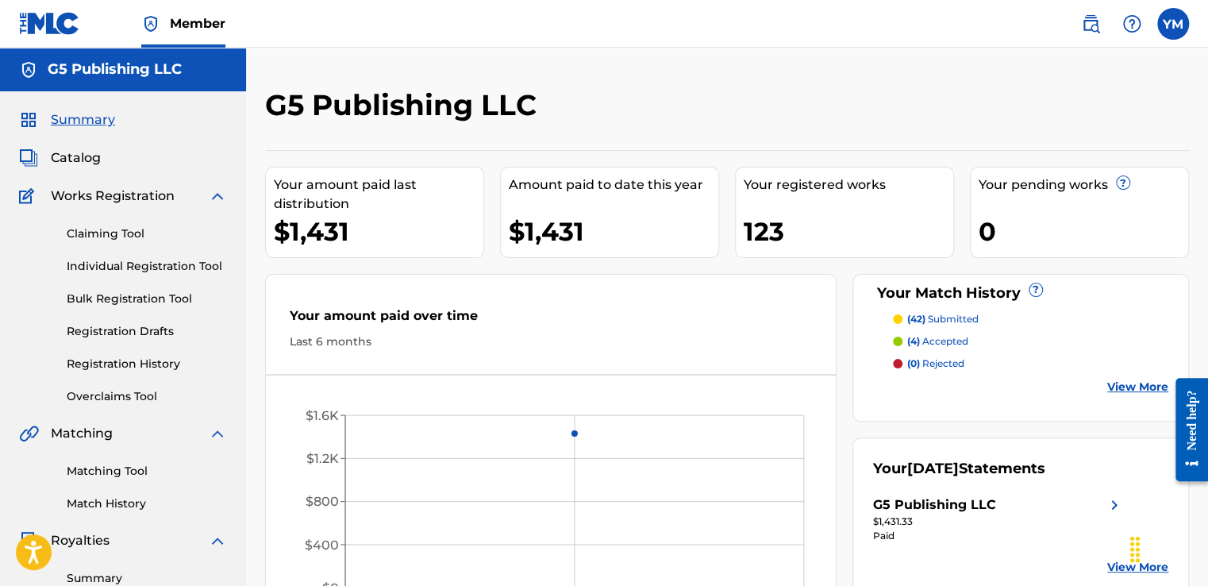
click at [922, 317] on span "(42)" at bounding box center [917, 319] width 18 height 12
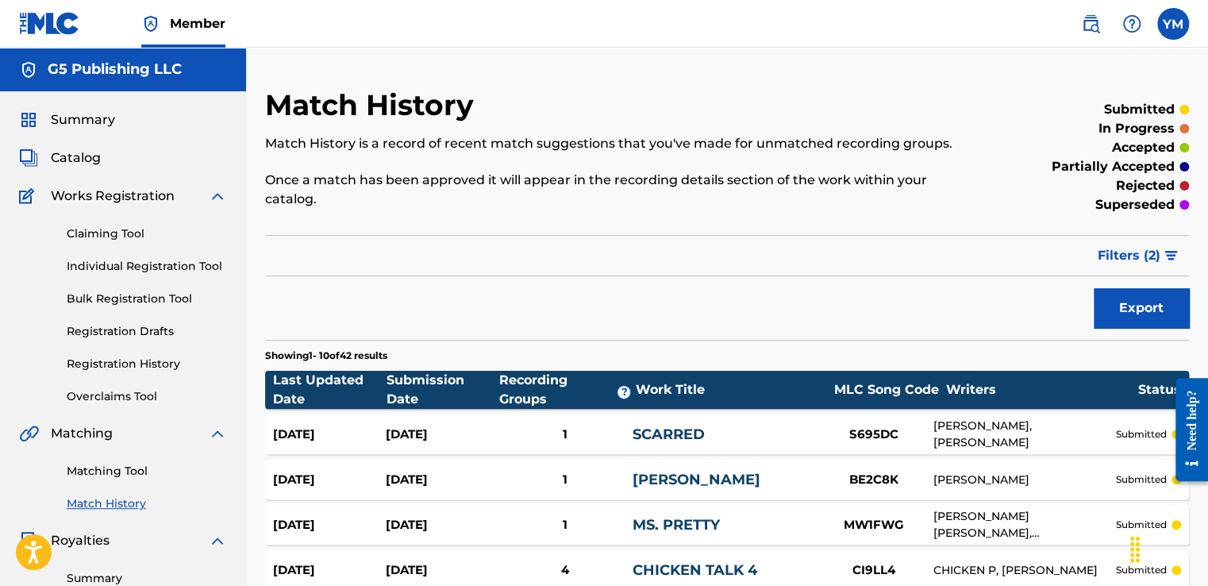
click at [356, 435] on div "[DATE]" at bounding box center [329, 435] width 113 height 18
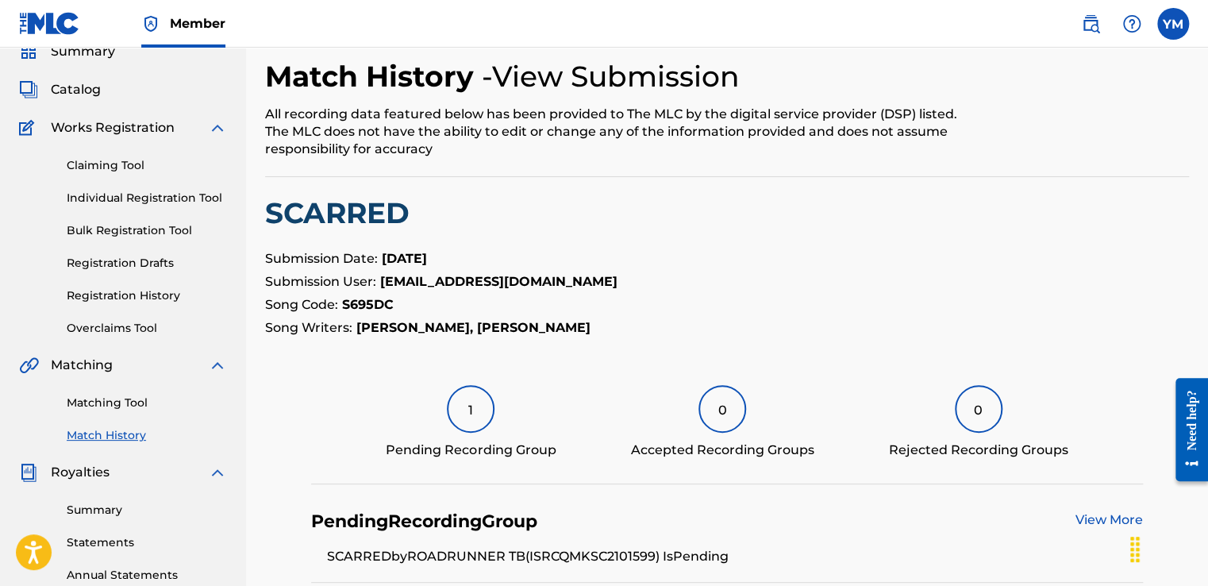
scroll to position [56, 0]
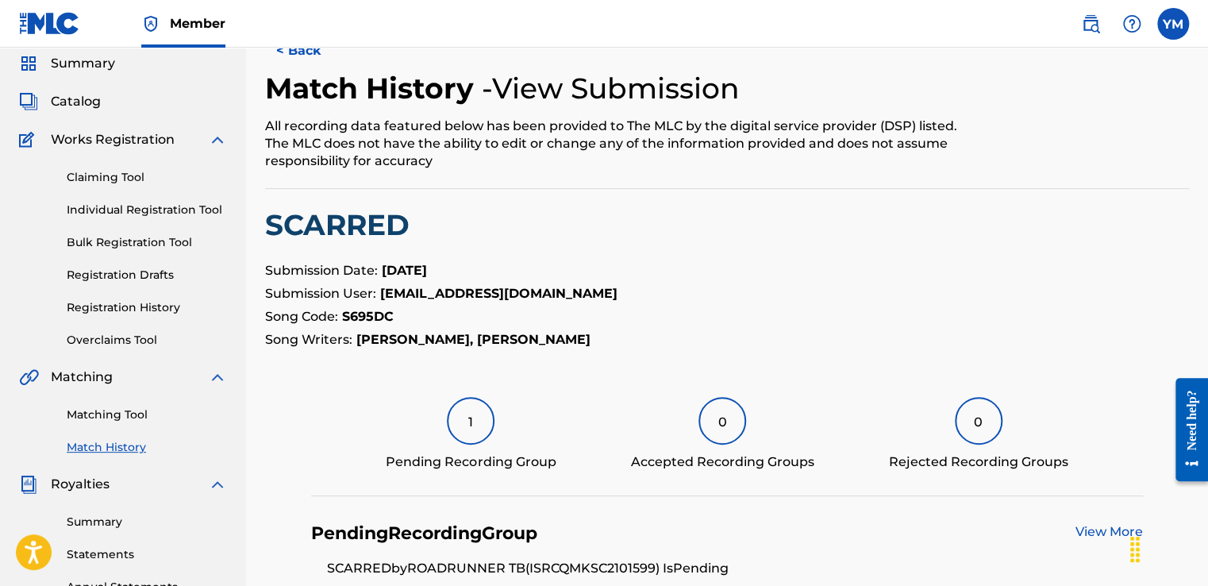
click at [85, 100] on span "Catalog" at bounding box center [76, 101] width 50 height 19
